Goal: Task Accomplishment & Management: Use online tool/utility

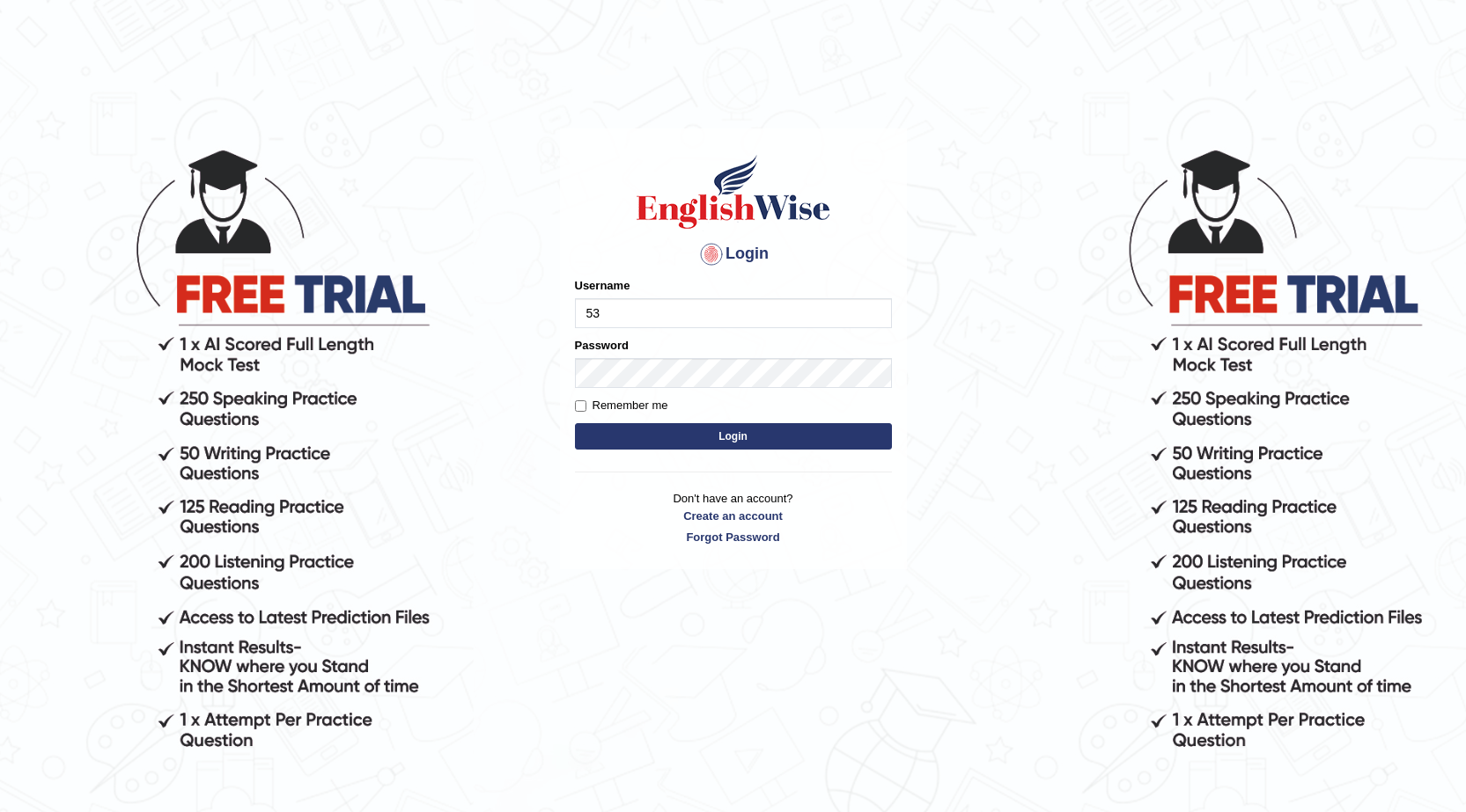
click at [707, 318] on input "53" at bounding box center [733, 314] width 317 height 30
type input "532024"
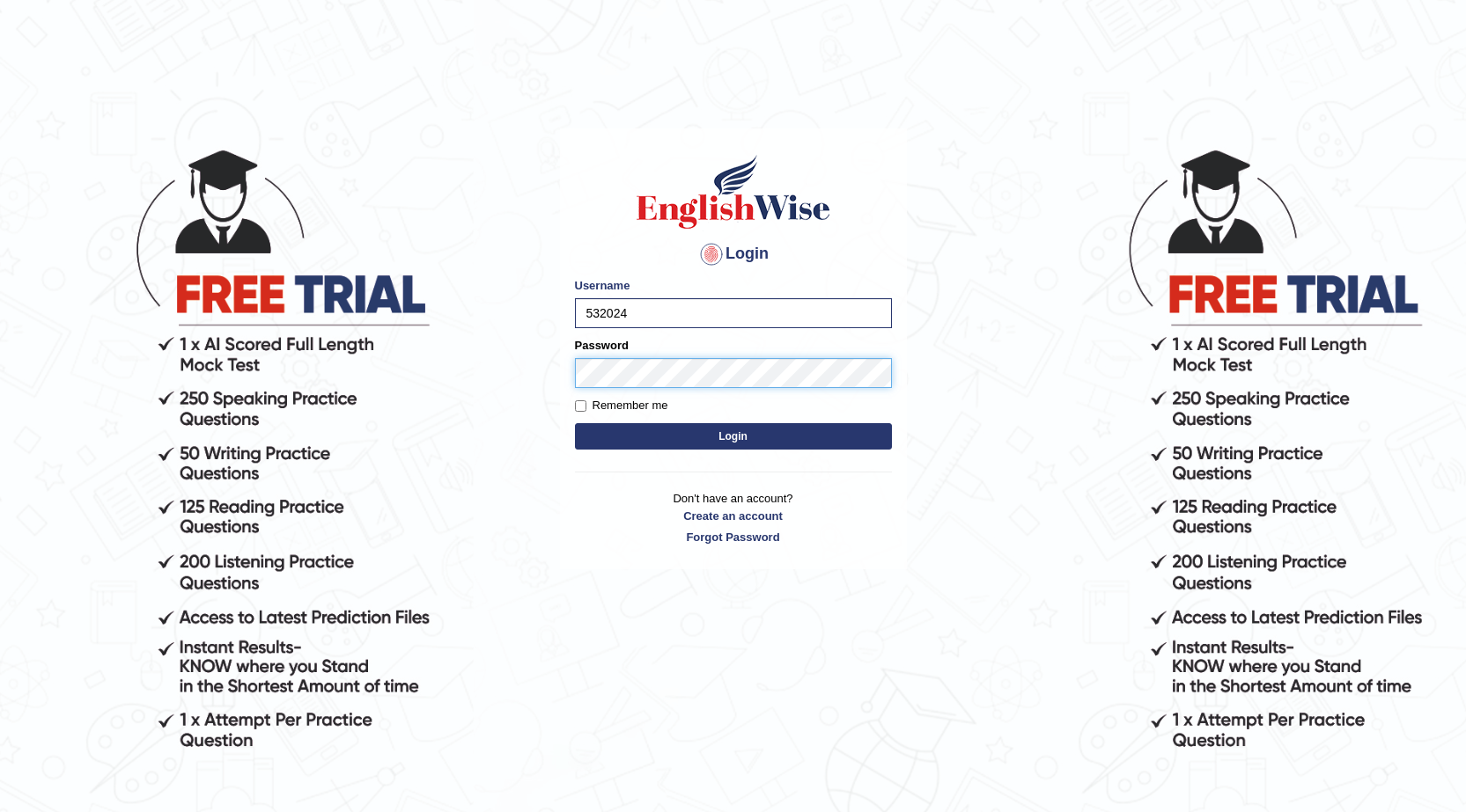
click at [575, 423] on button "Login" at bounding box center [733, 437] width 317 height 26
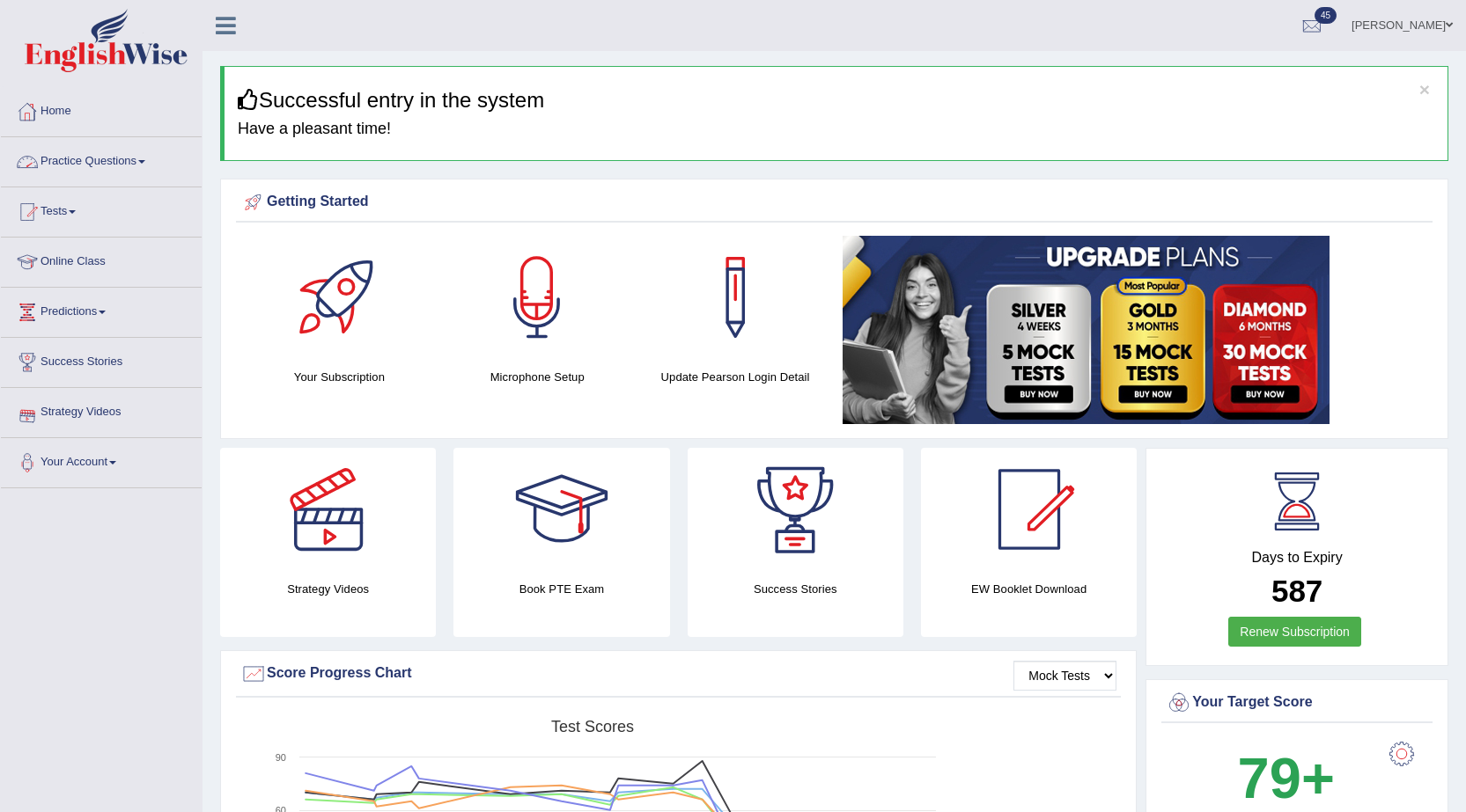
click at [125, 147] on link "Practice Questions" at bounding box center [101, 159] width 201 height 44
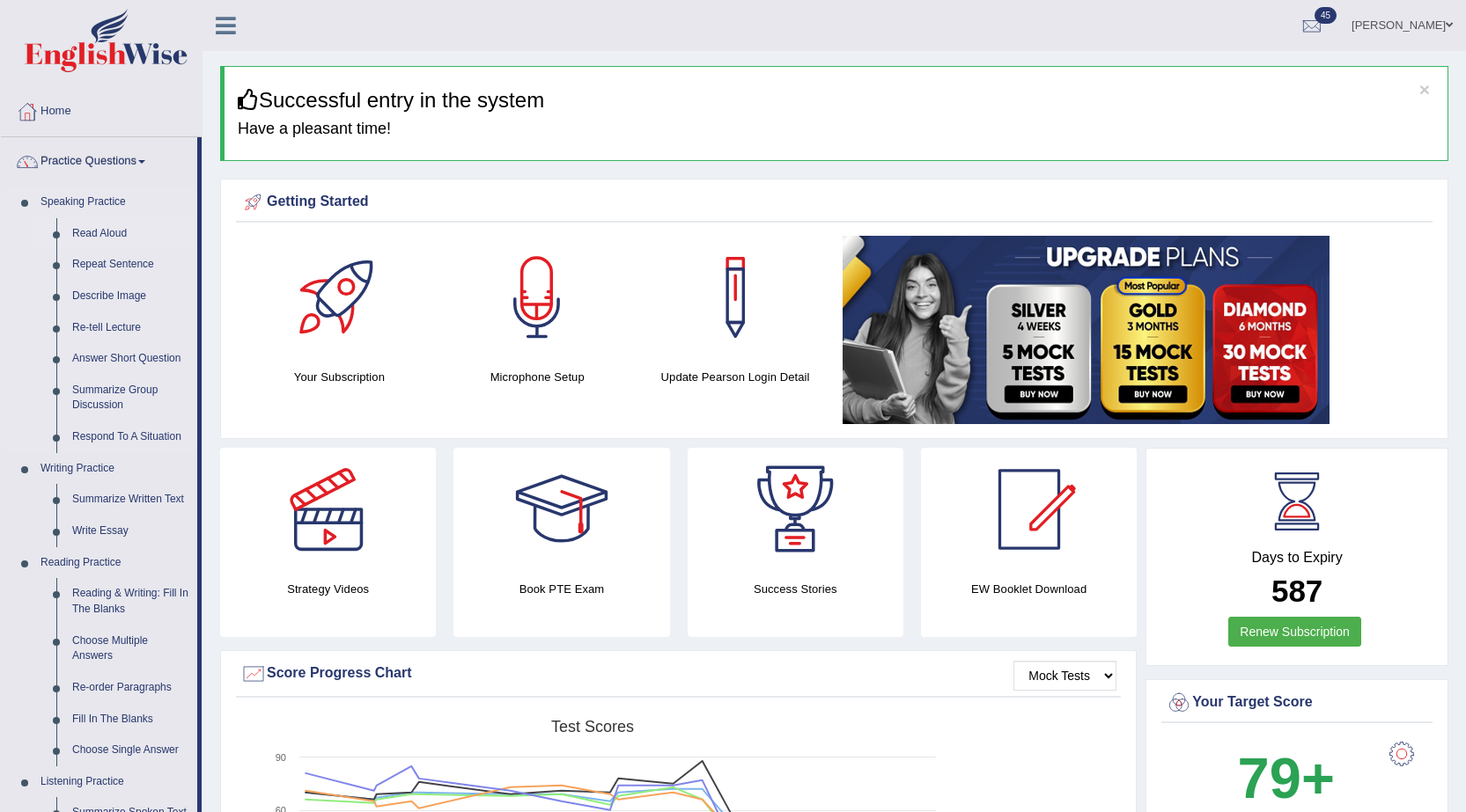
click at [96, 230] on link "Read Aloud" at bounding box center [131, 234] width 133 height 32
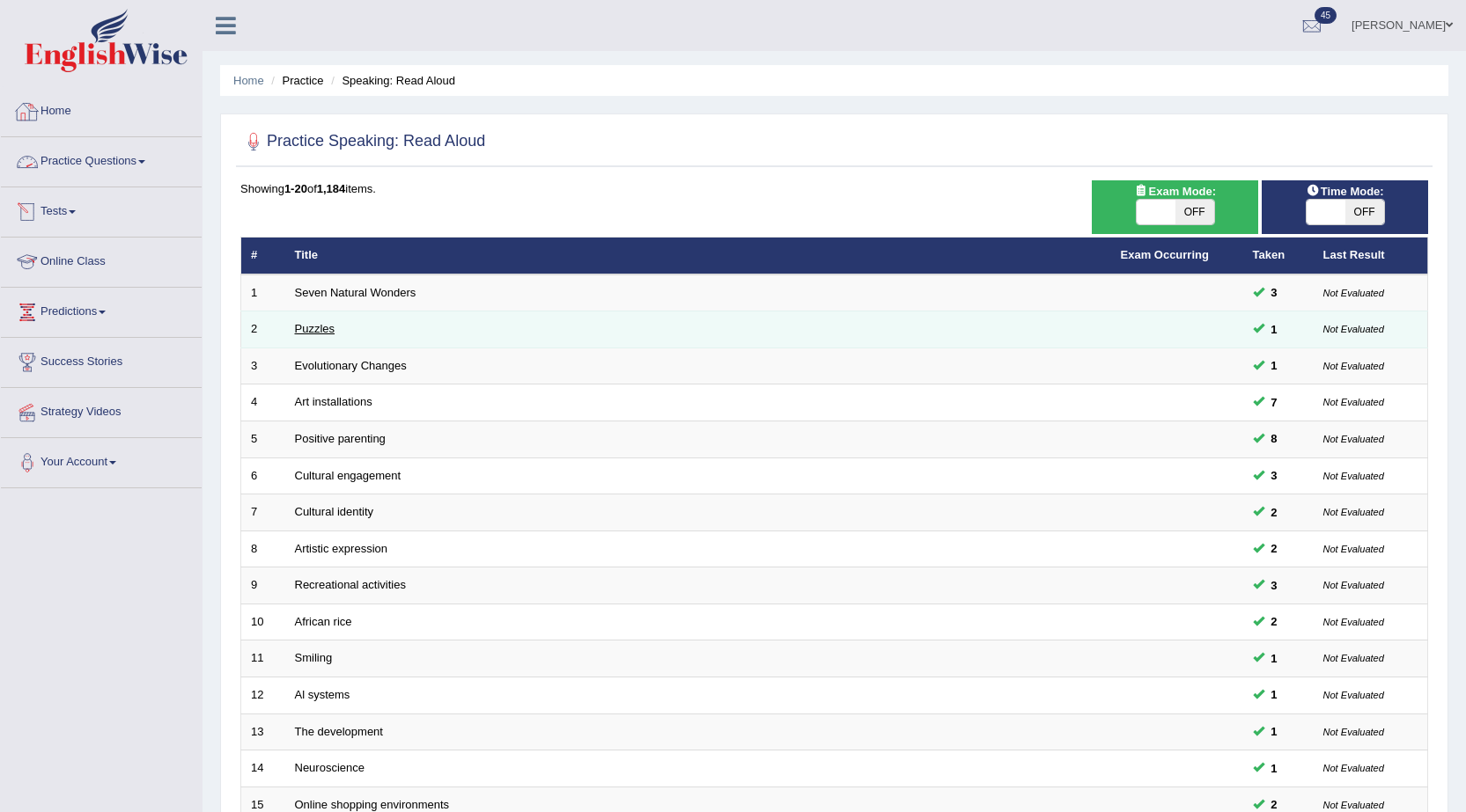
click at [303, 331] on link "Puzzles" at bounding box center [315, 329] width 41 height 13
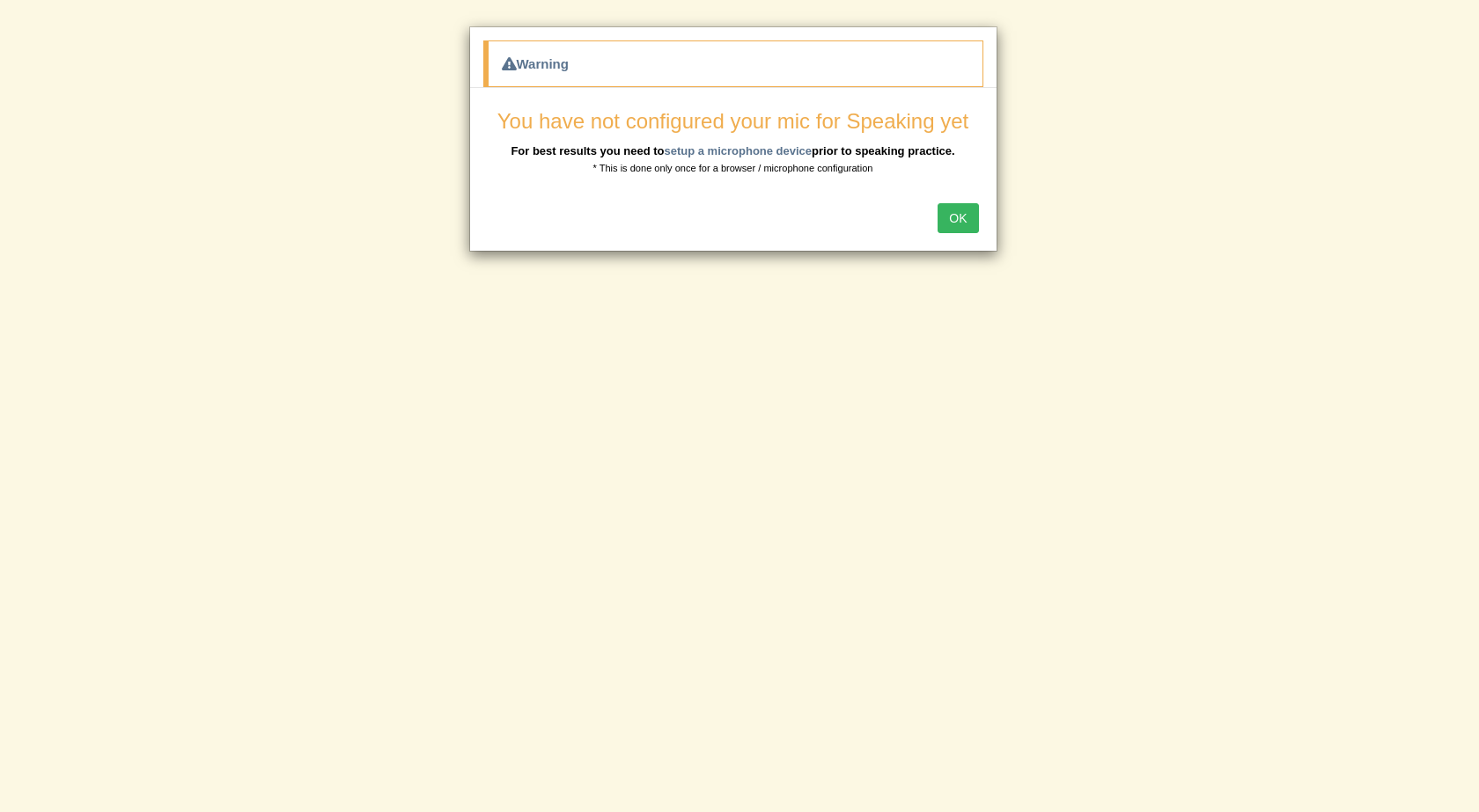
click at [956, 225] on button "OK" at bounding box center [958, 218] width 41 height 30
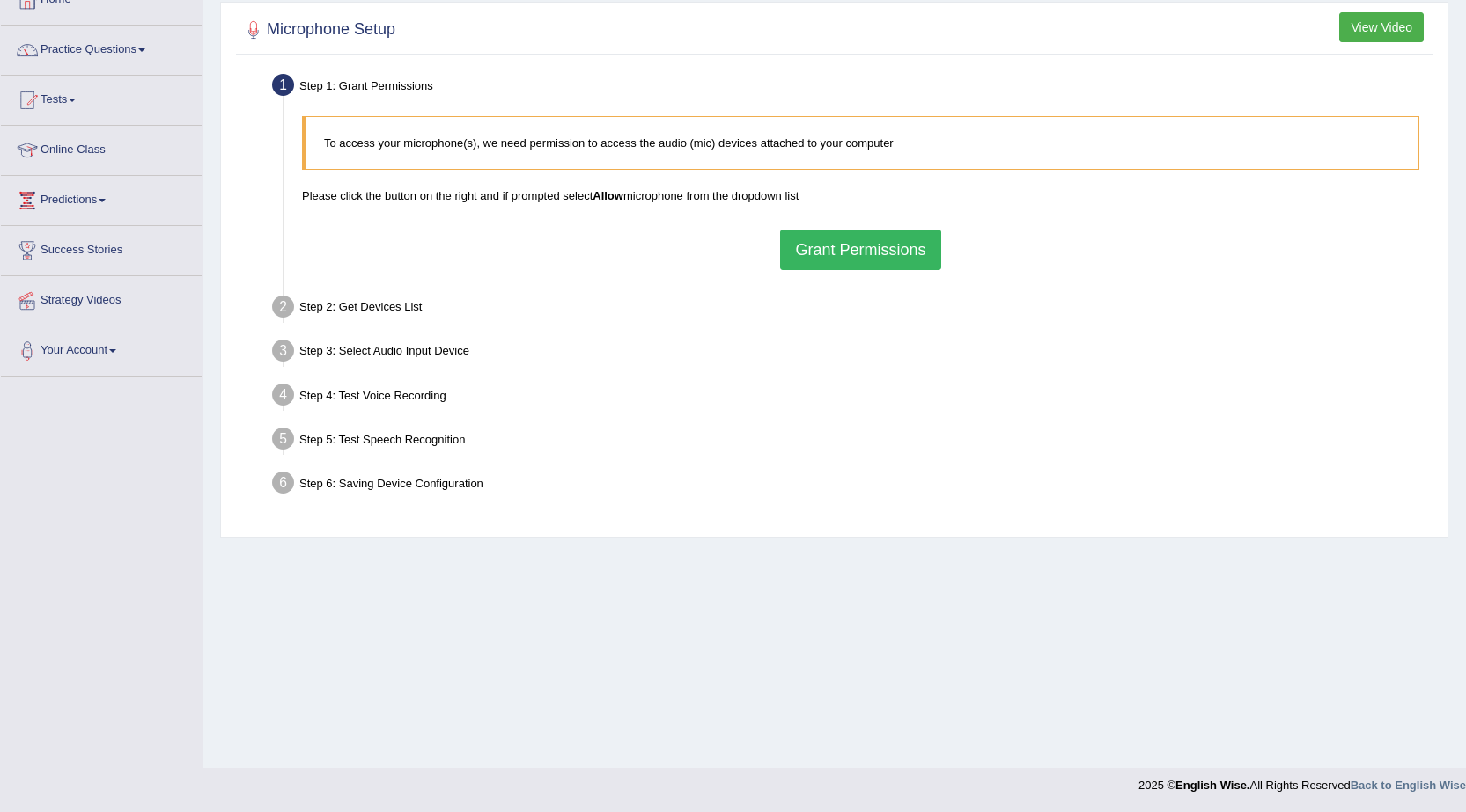
click at [862, 252] on button "Grant Permissions" at bounding box center [860, 250] width 160 height 41
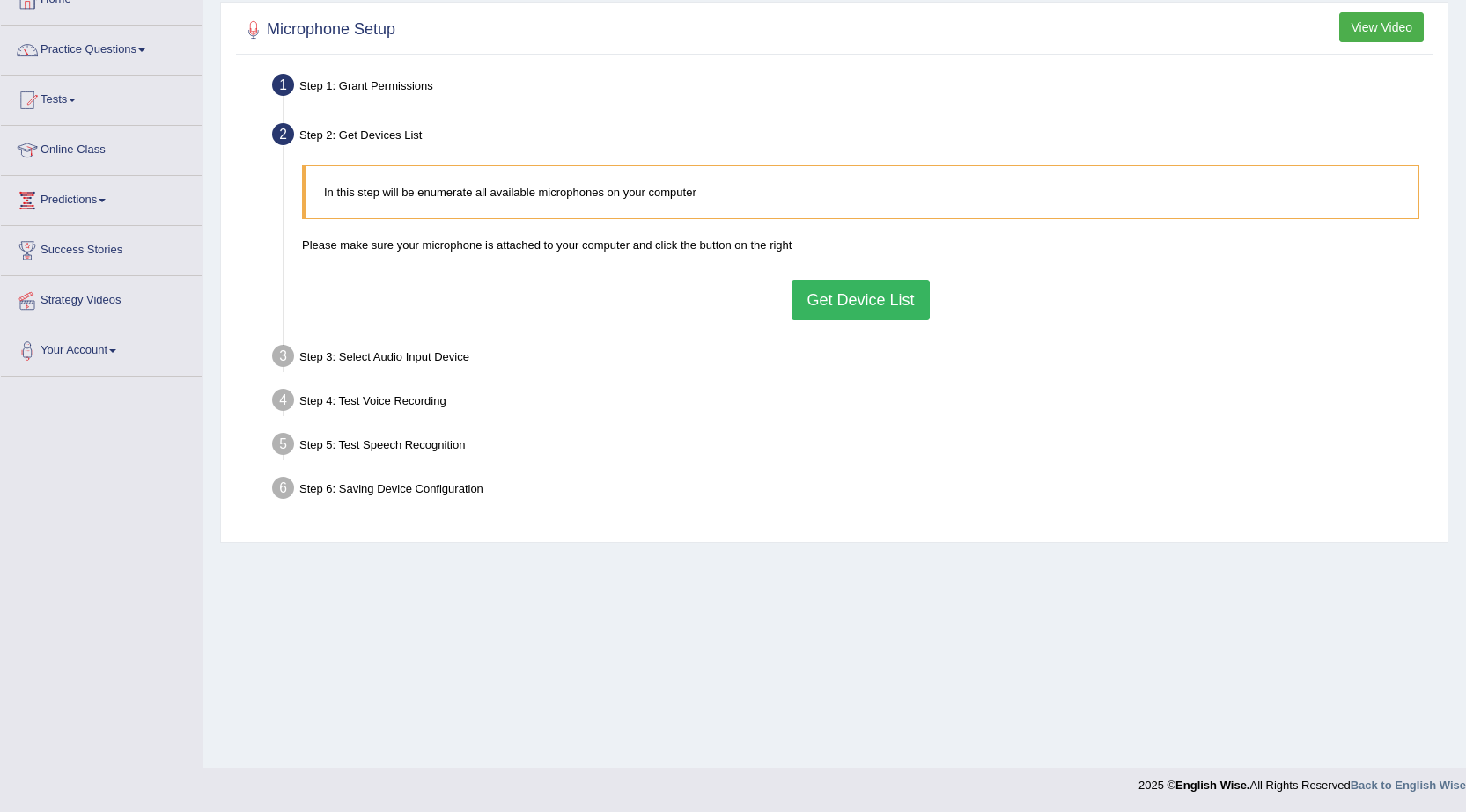
click at [850, 298] on button "Get Device List" at bounding box center [860, 300] width 137 height 41
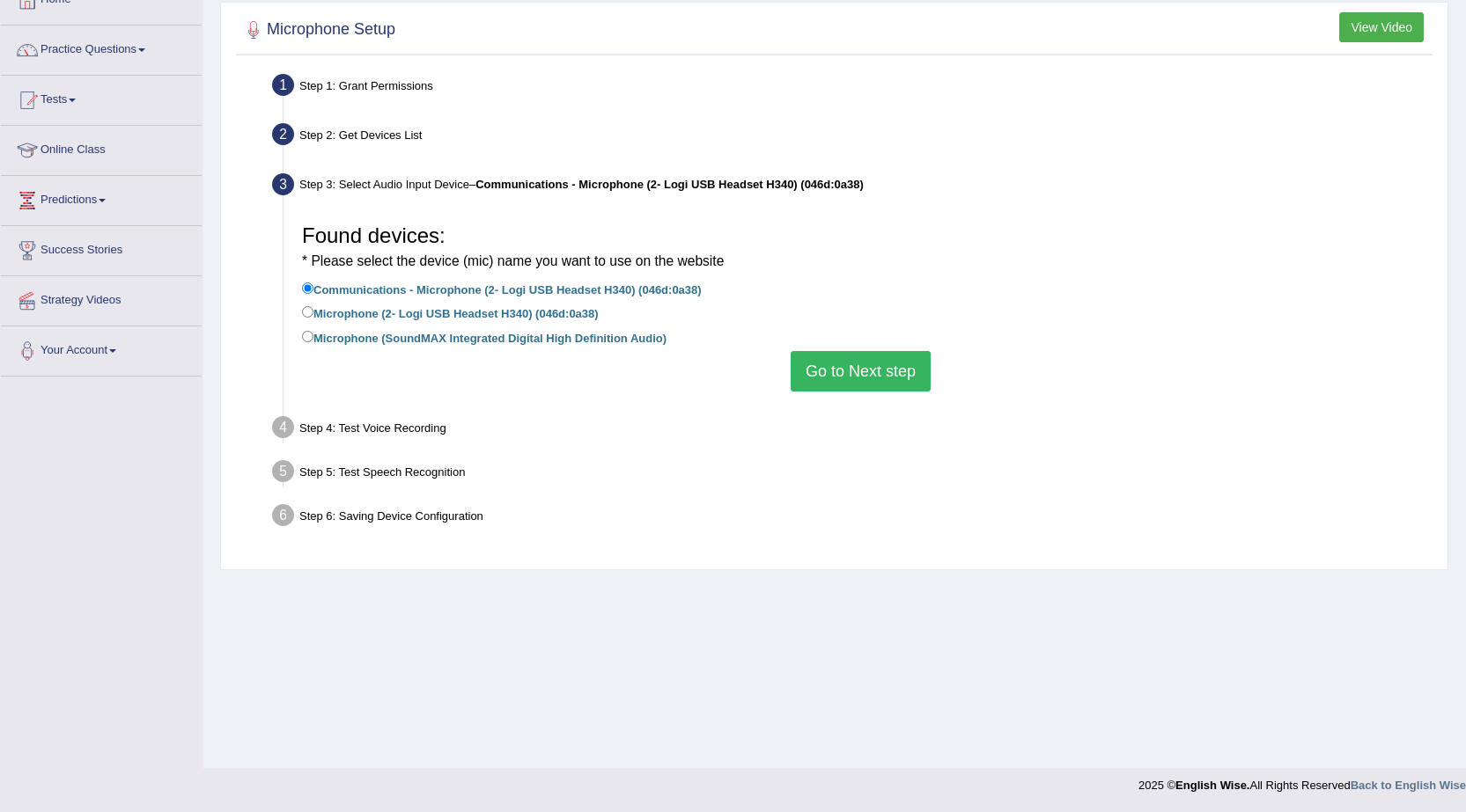
drag, startPoint x: 836, startPoint y: 364, endPoint x: 960, endPoint y: 224, distance: 187.0
click at [837, 364] on button "Go to Next step" at bounding box center [861, 371] width 140 height 41
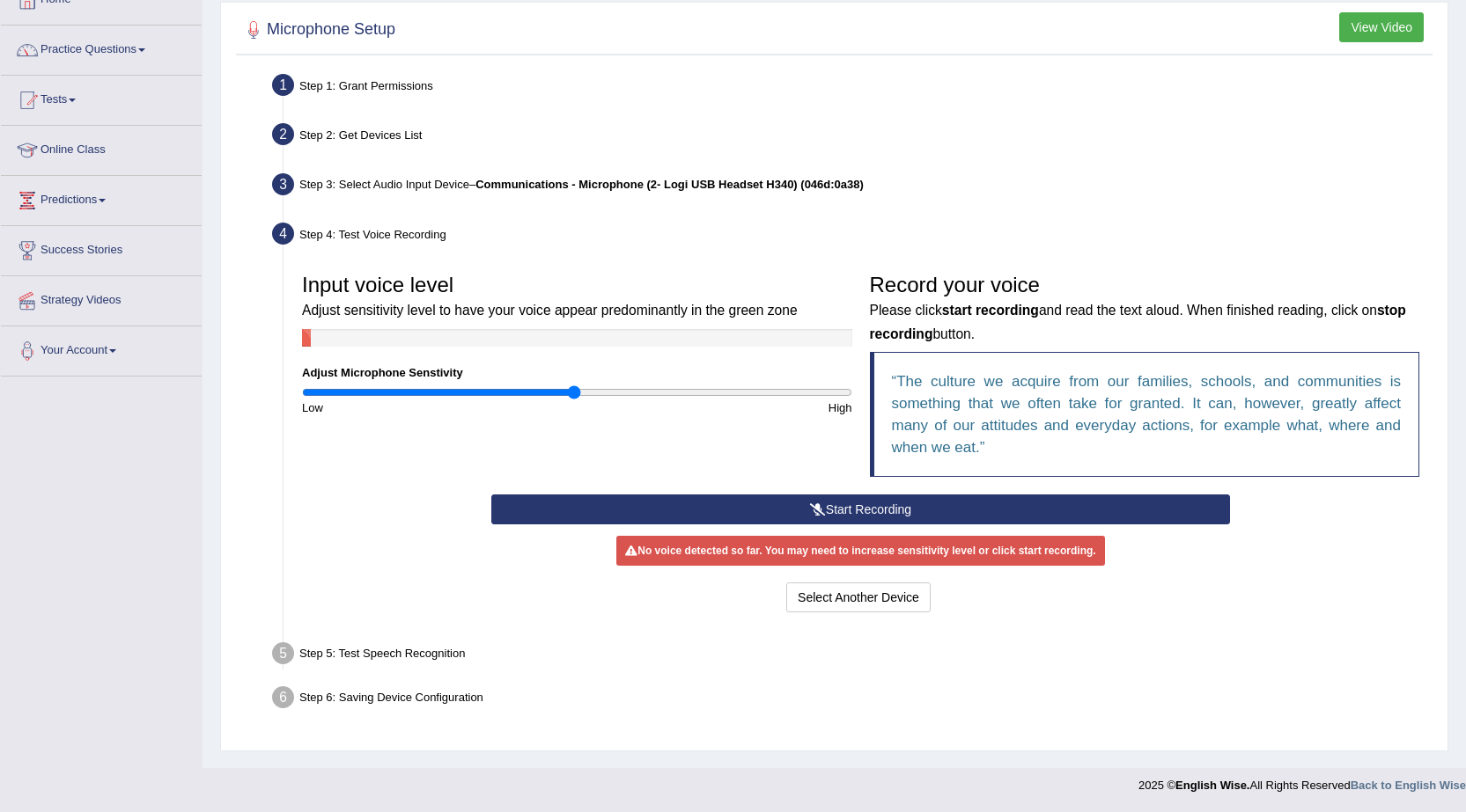
click at [878, 518] on button "Start Recording" at bounding box center [861, 510] width 739 height 30
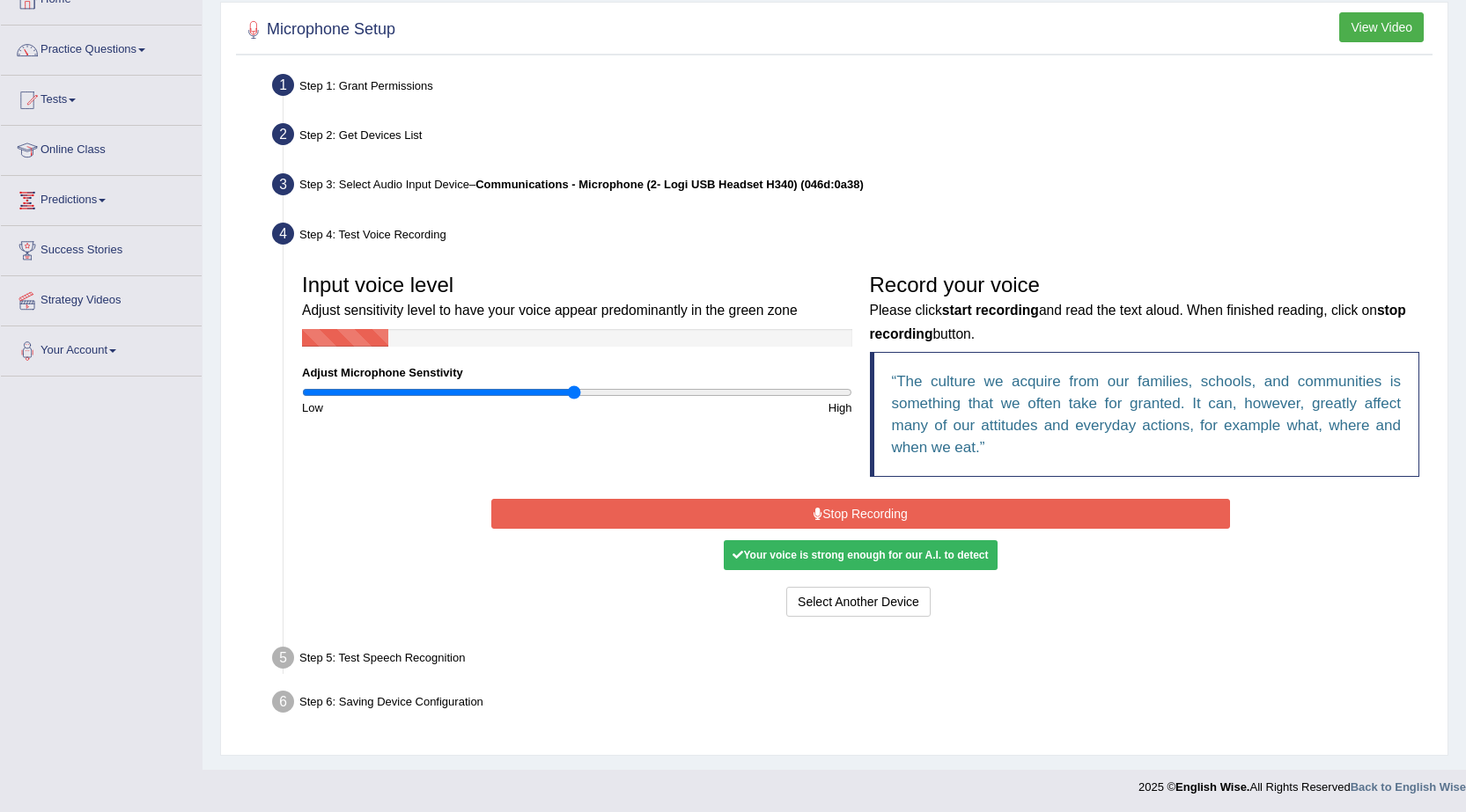
click at [878, 518] on button "Stop Recording" at bounding box center [861, 514] width 739 height 30
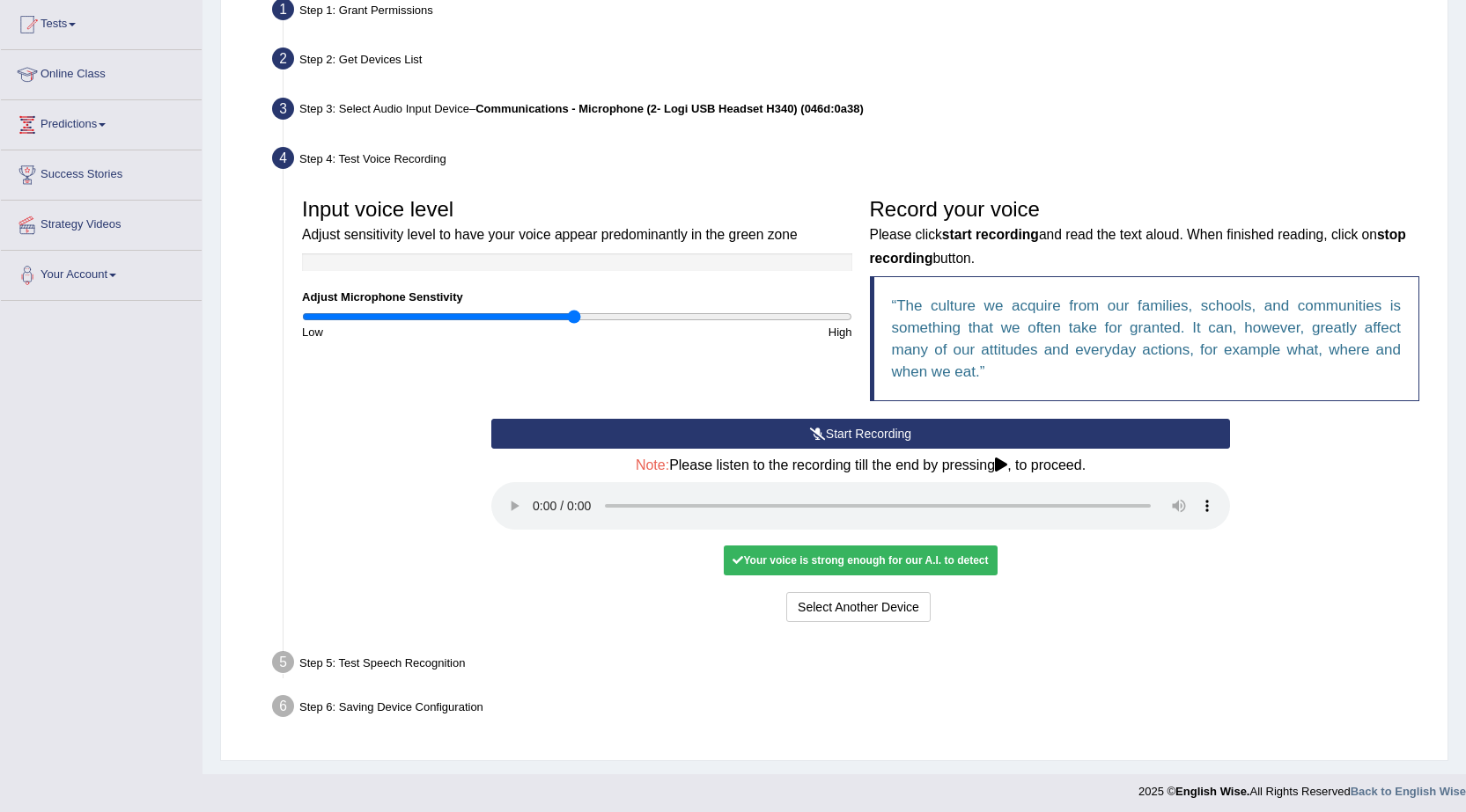
scroll to position [194, 0]
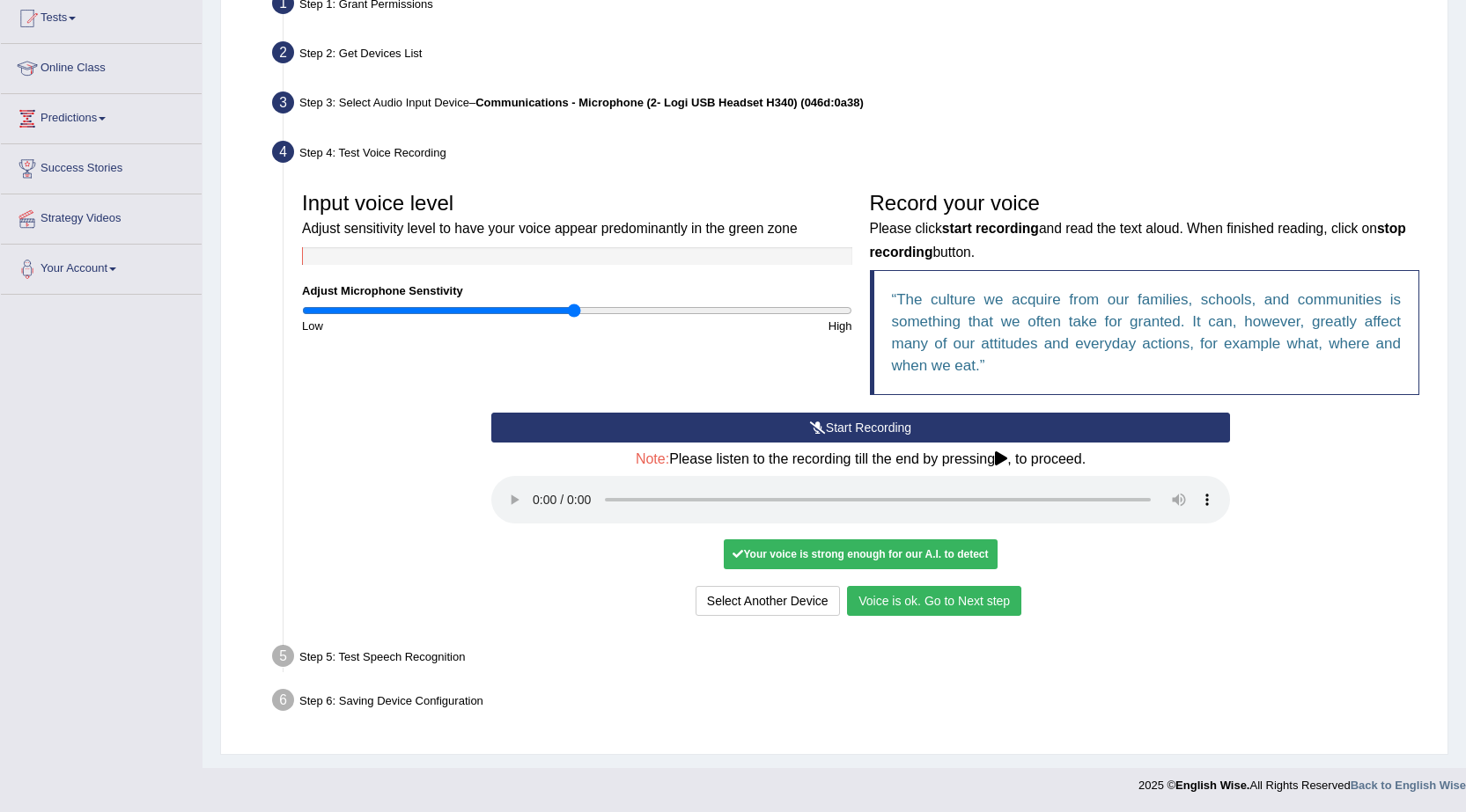
click at [988, 595] on button "Voice is ok. Go to Next step" at bounding box center [934, 601] width 174 height 30
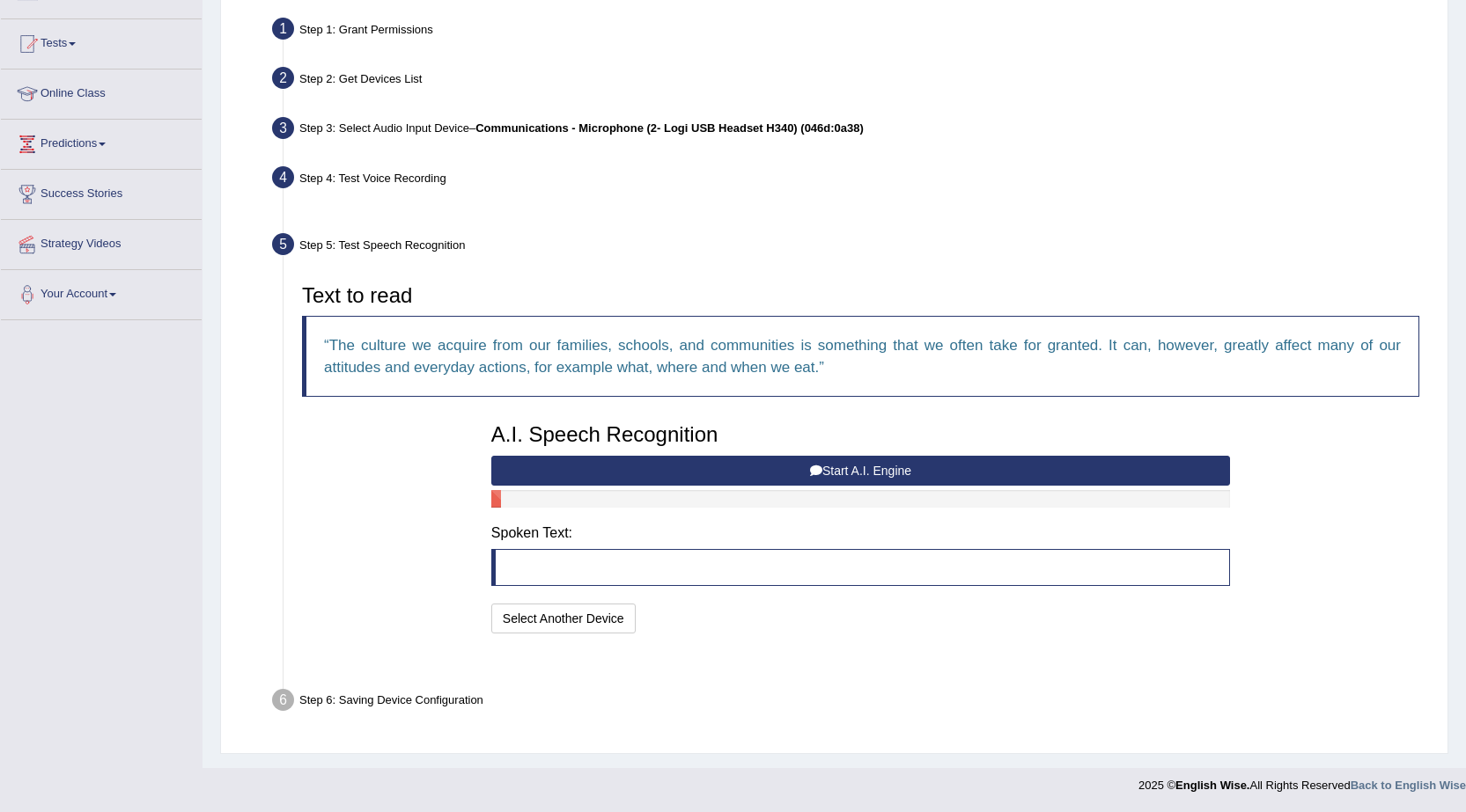
scroll to position [125, 0]
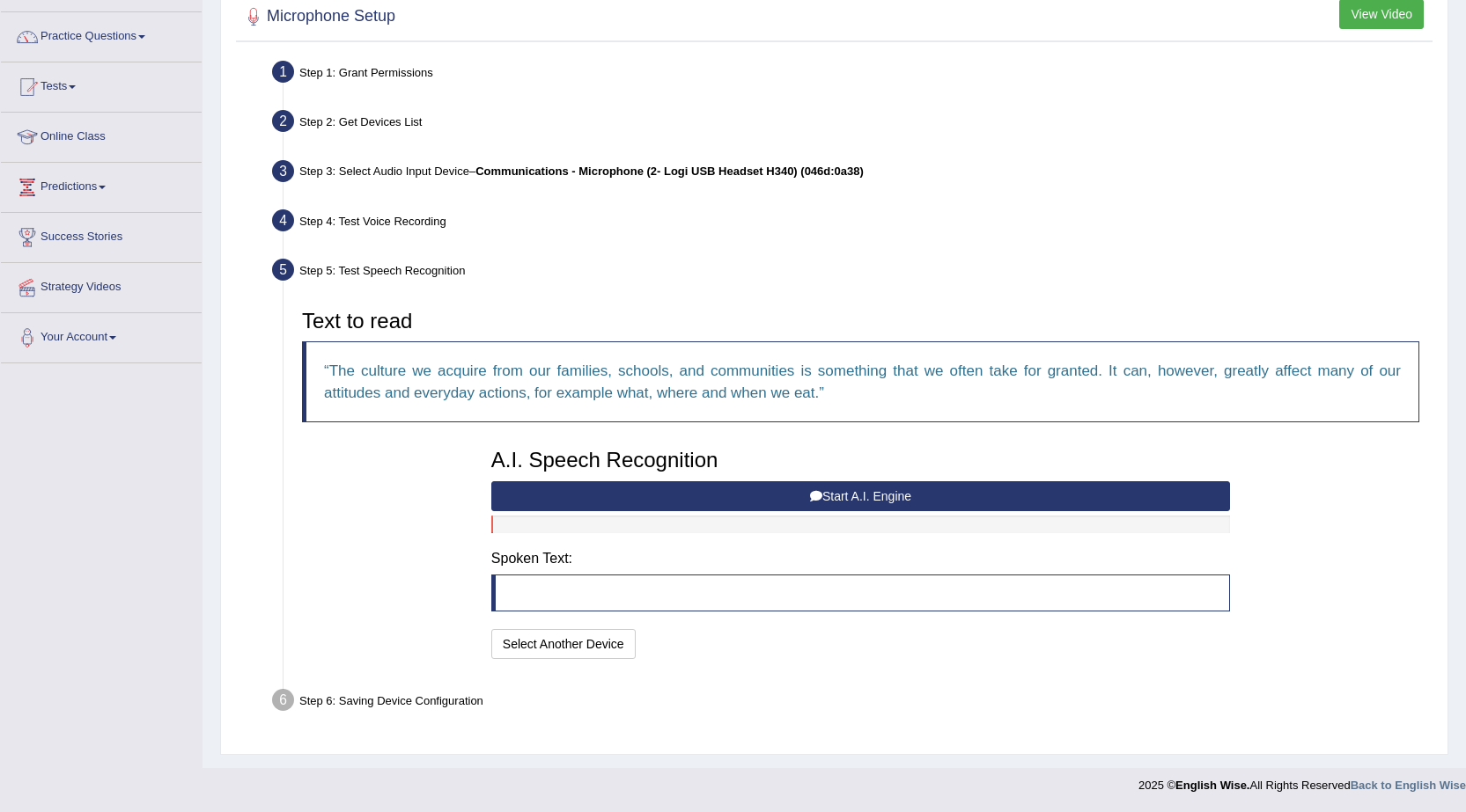
click at [866, 498] on button "Start A.I. Engine" at bounding box center [861, 496] width 739 height 30
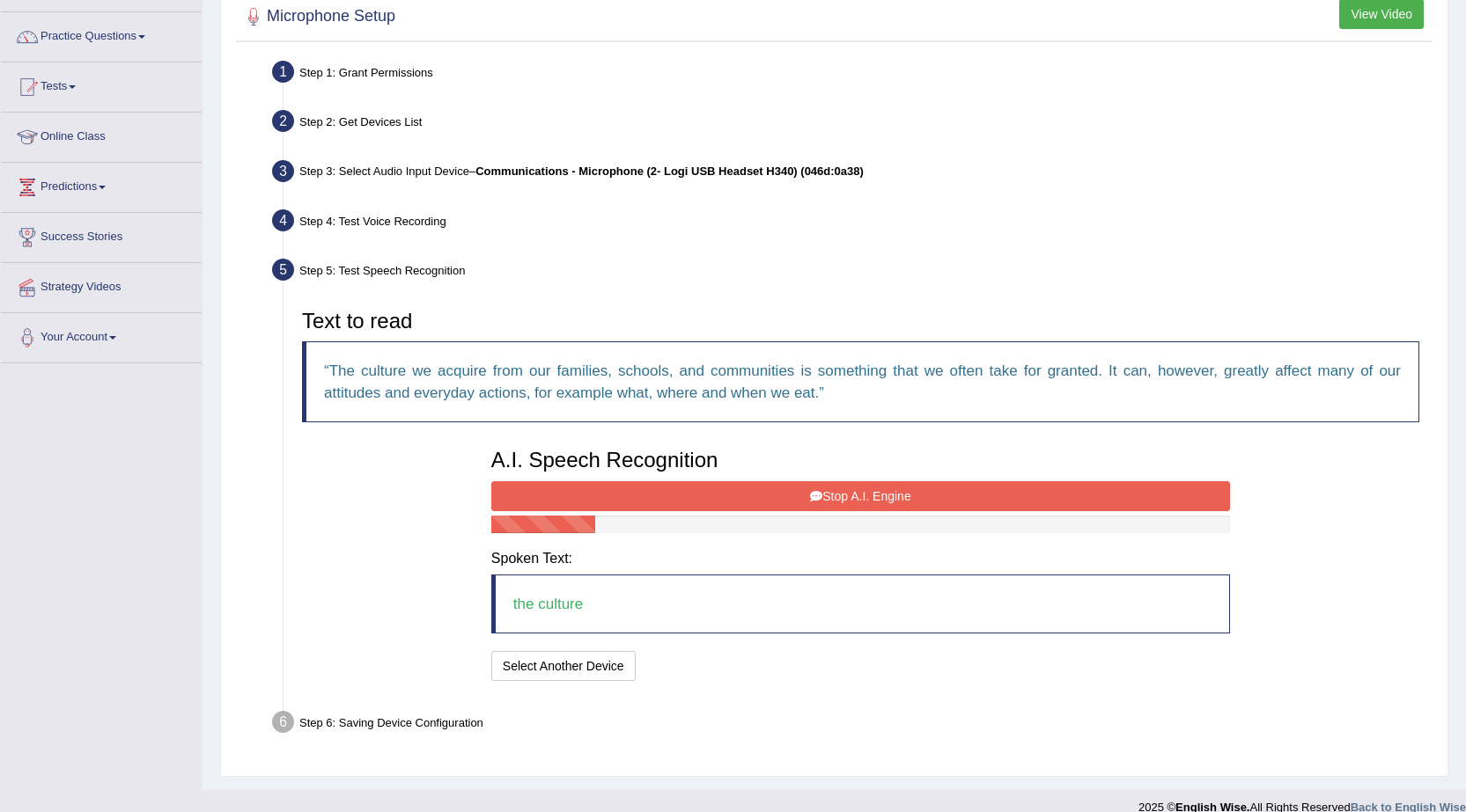
click at [866, 498] on button "Stop A.I. Engine" at bounding box center [861, 496] width 739 height 30
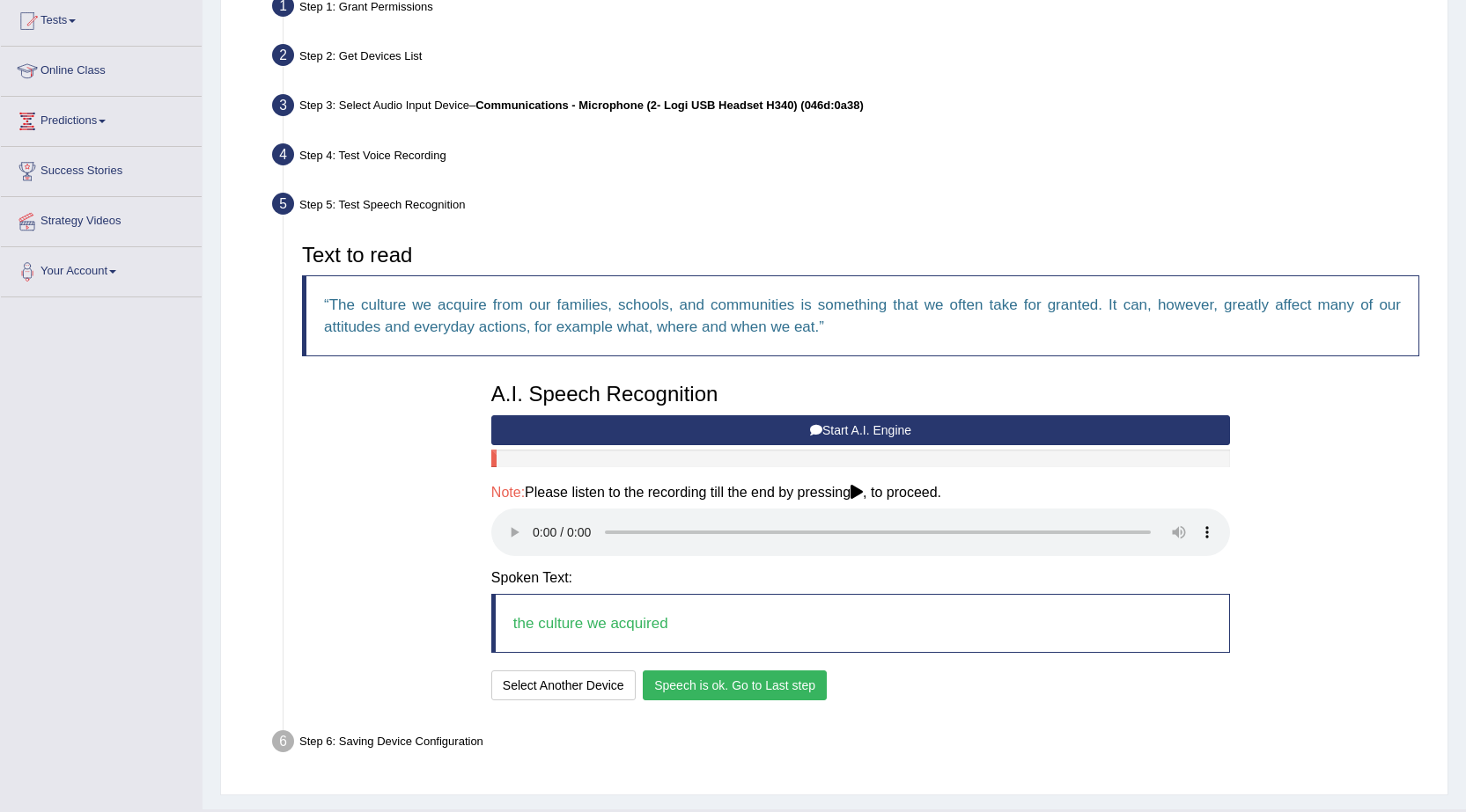
scroll to position [233, 0]
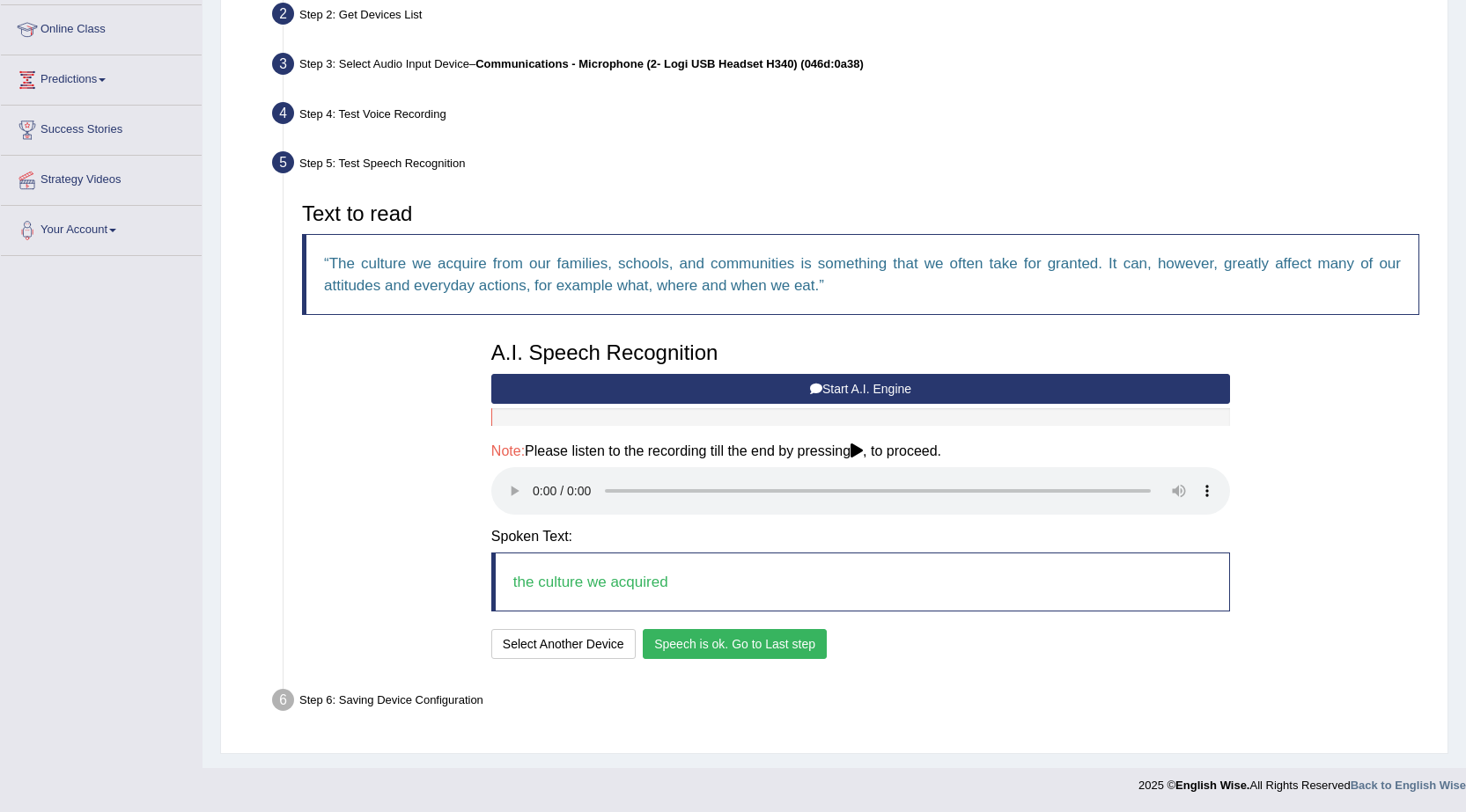
click at [654, 635] on button "Speech is ok. Go to Last step" at bounding box center [735, 645] width 184 height 30
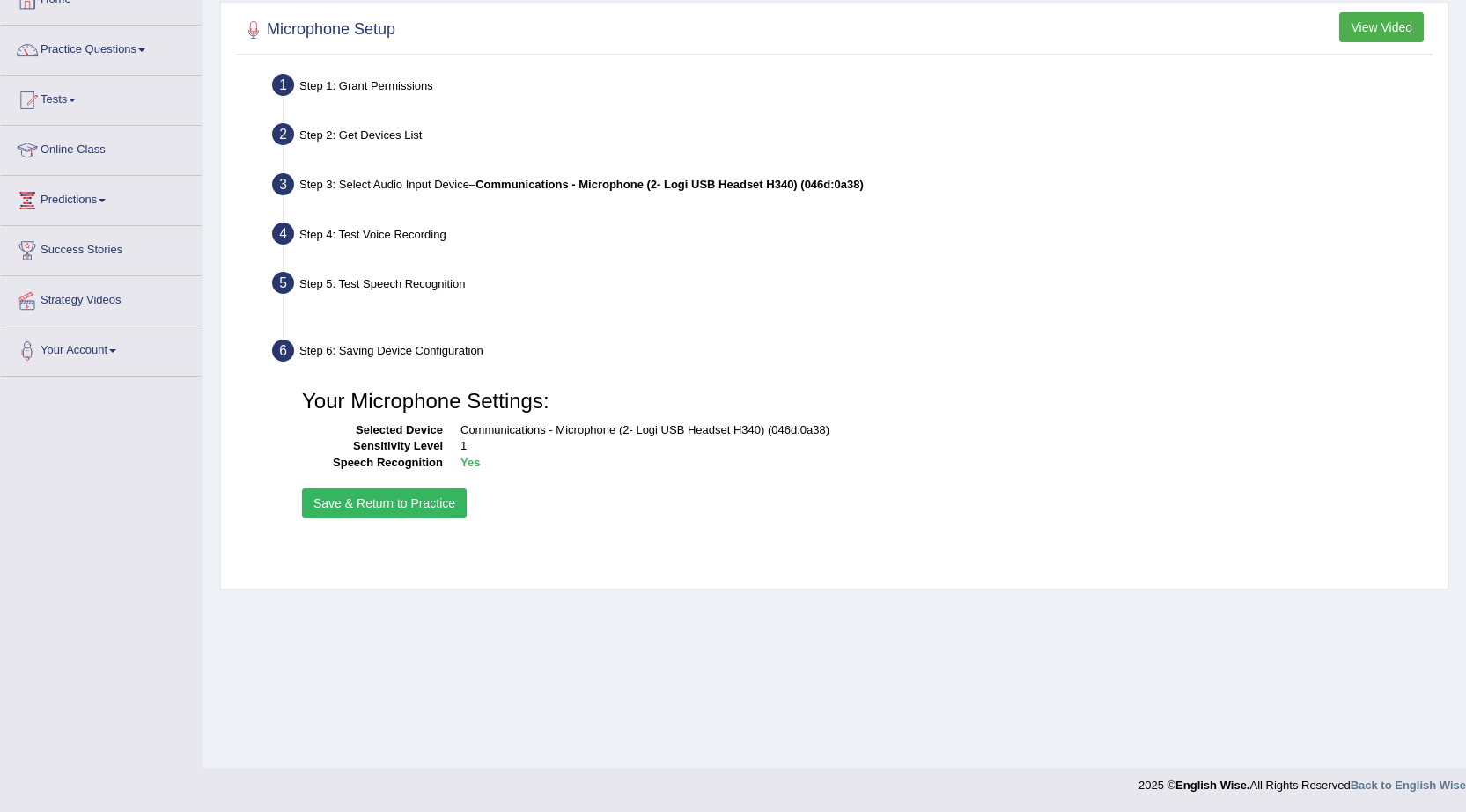
scroll to position [112, 0]
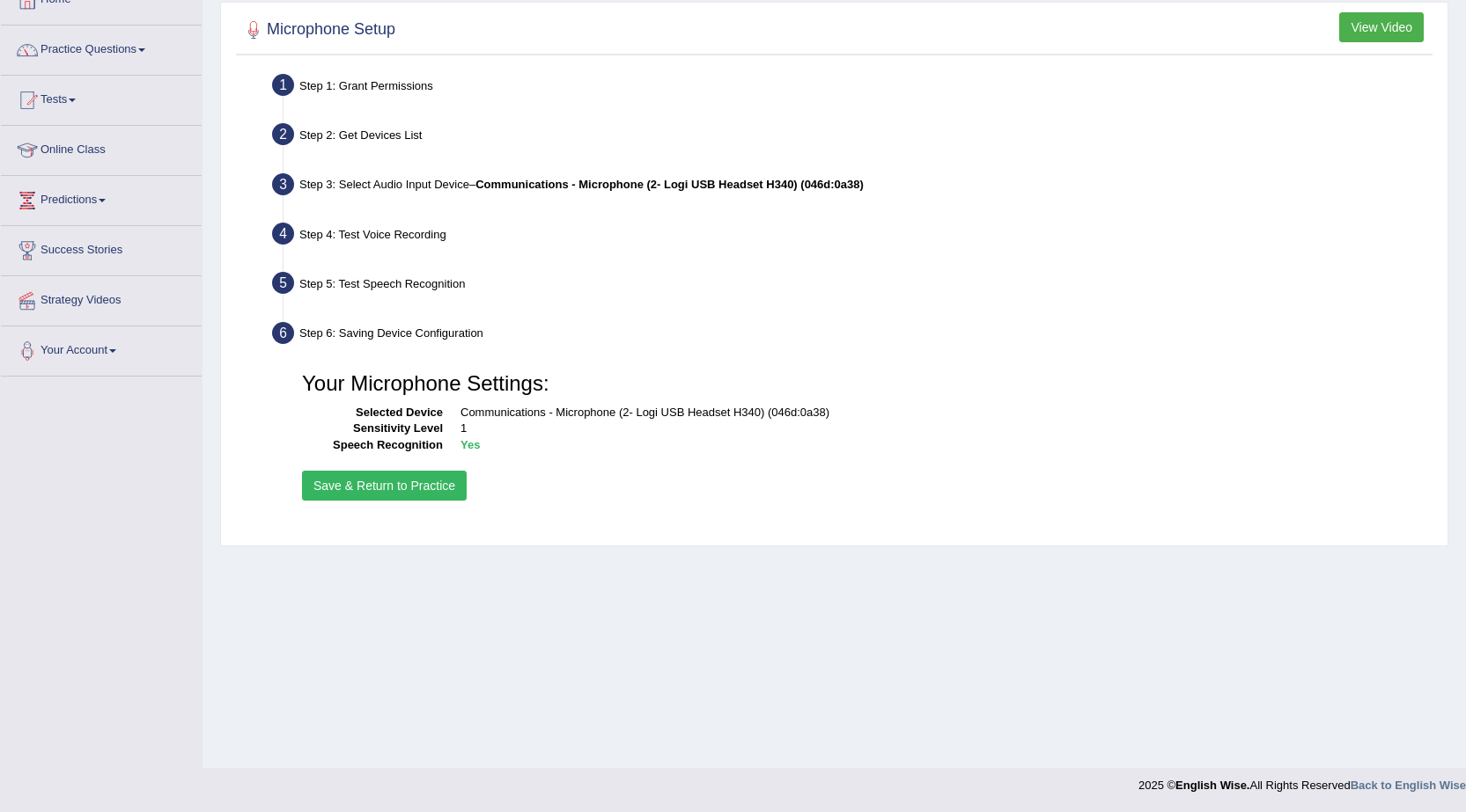
click at [414, 486] on button "Save & Return to Practice" at bounding box center [384, 486] width 165 height 30
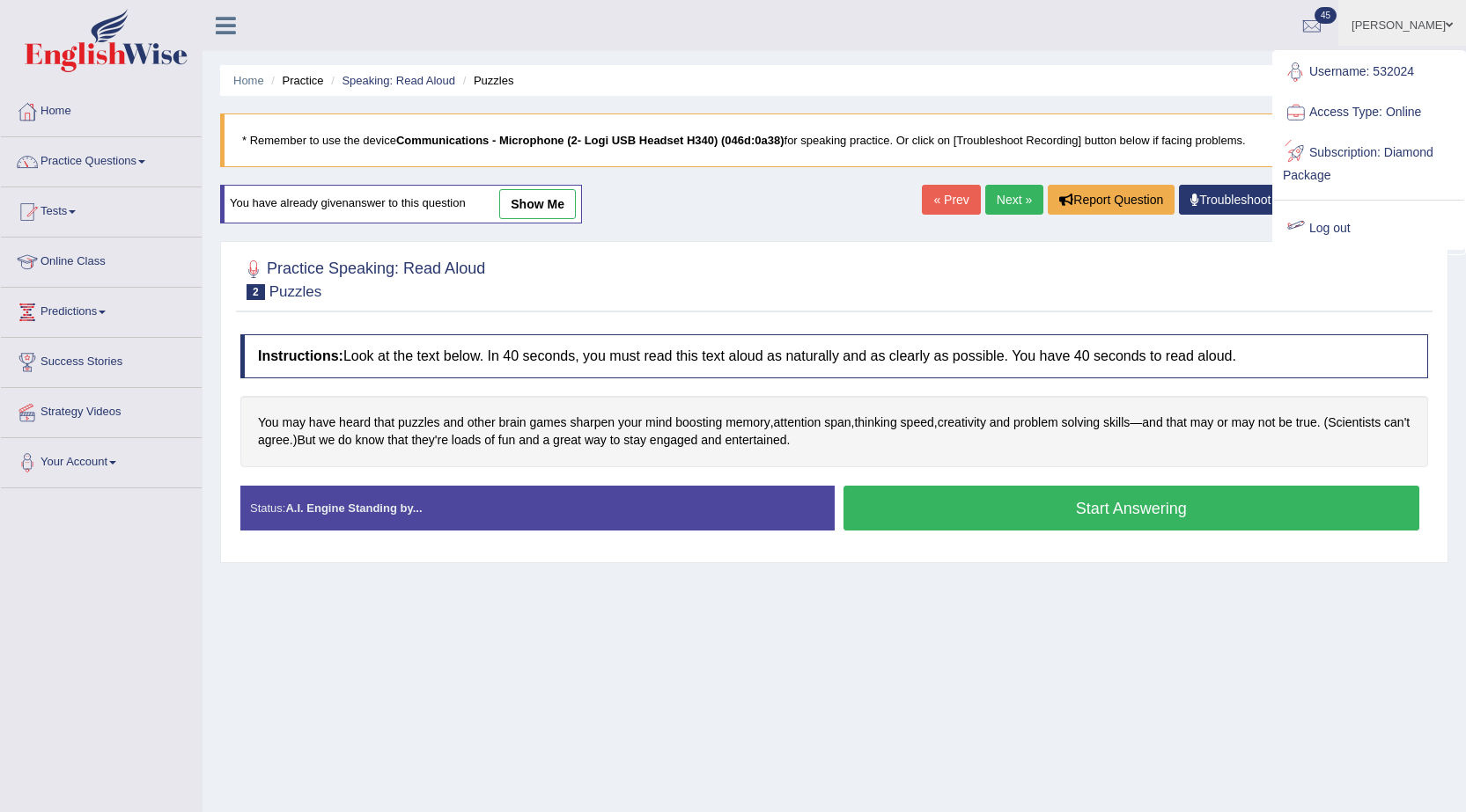
click at [1328, 233] on link "Log out" at bounding box center [1369, 229] width 190 height 41
